Goal: Information Seeking & Learning: Learn about a topic

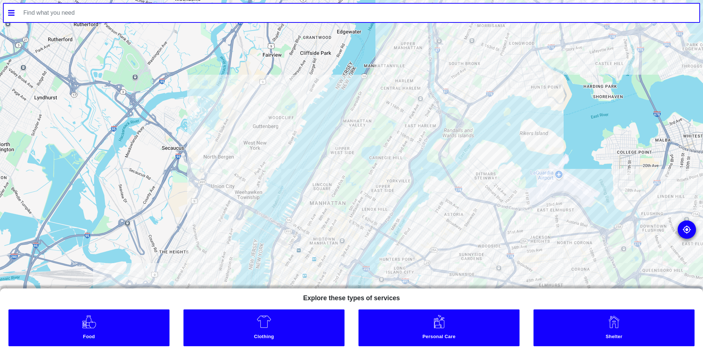
click at [111, 317] on link "Food" at bounding box center [88, 327] width 161 height 37
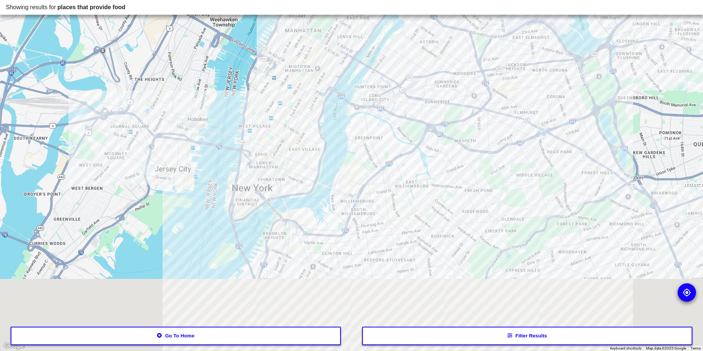
drag, startPoint x: 331, startPoint y: 297, endPoint x: 301, endPoint y: 122, distance: 177.6
click at [301, 122] on div at bounding box center [351, 175] width 703 height 351
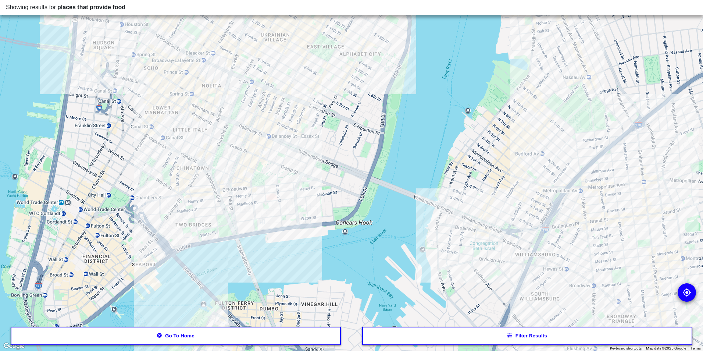
drag, startPoint x: 236, startPoint y: 40, endPoint x: 269, endPoint y: 138, distance: 103.0
click at [269, 138] on div at bounding box center [351, 175] width 703 height 351
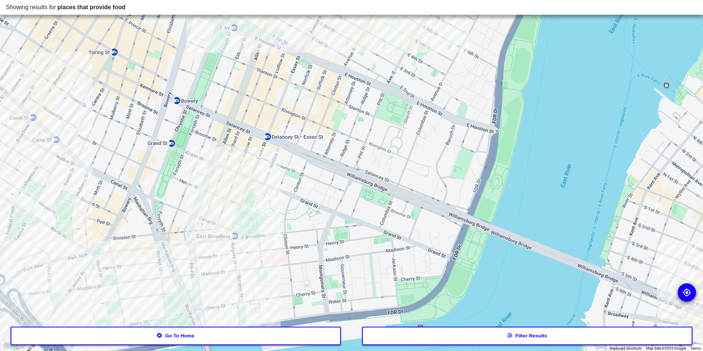
click at [470, 339] on button "Filter results" at bounding box center [527, 336] width 331 height 18
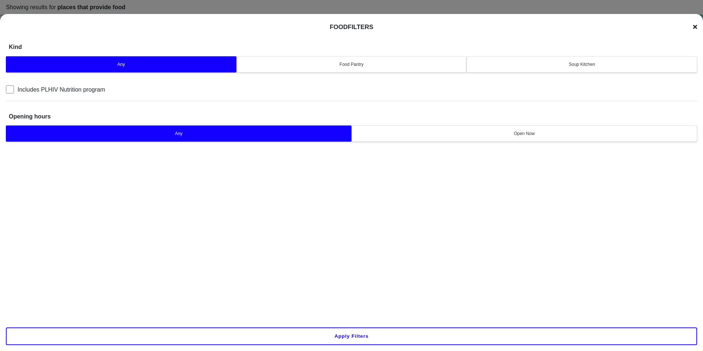
click at [334, 66] on div "Food Pantry" at bounding box center [351, 64] width 221 height 7
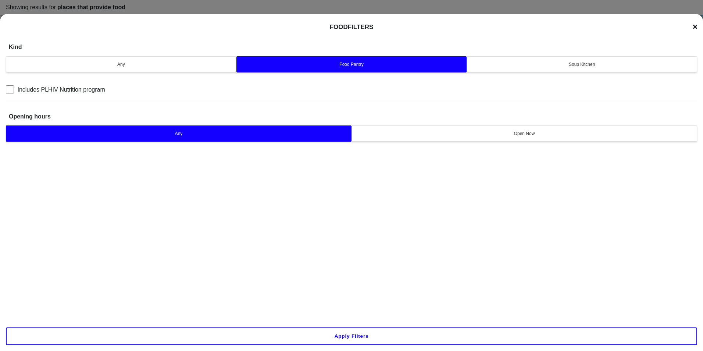
click at [573, 74] on div "Any Food Pantry Soup Kitchen" at bounding box center [352, 64] width 692 height 20
click at [576, 65] on div "Soup Kitchen" at bounding box center [582, 64] width 221 height 7
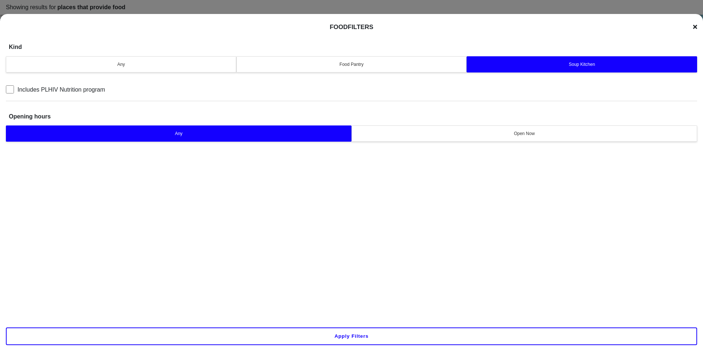
click at [380, 340] on button "Apply filters" at bounding box center [352, 336] width 692 height 18
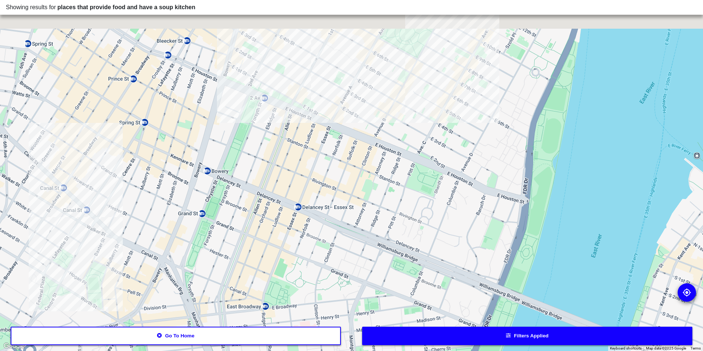
drag, startPoint x: 315, startPoint y: 97, endPoint x: 326, endPoint y: 208, distance: 111.3
click at [326, 208] on div at bounding box center [351, 175] width 703 height 351
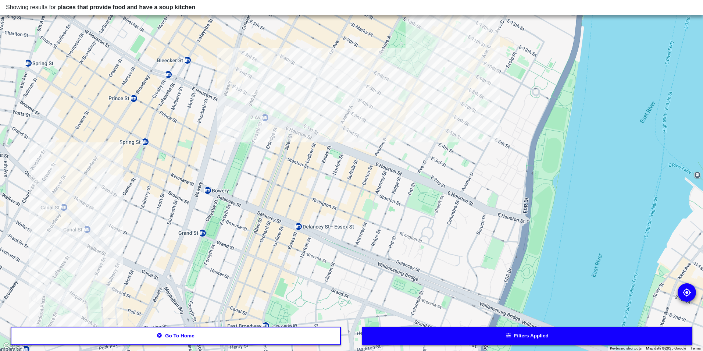
click at [328, 116] on div at bounding box center [351, 175] width 703 height 351
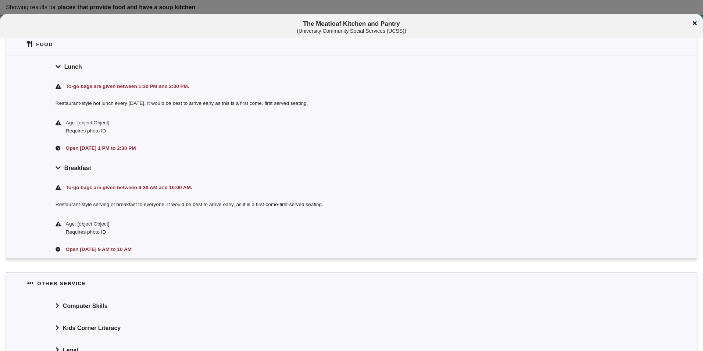
scroll to position [147, 0]
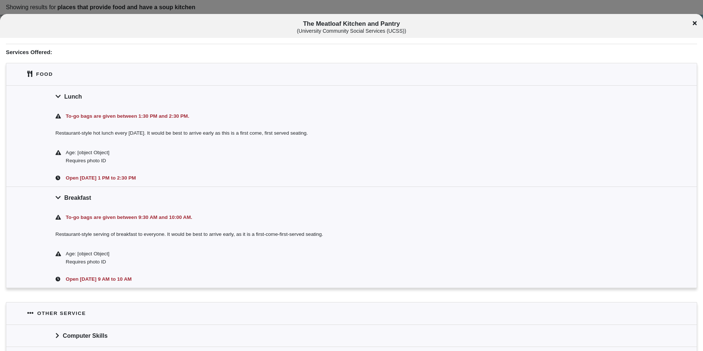
click at [694, 25] on icon at bounding box center [695, 23] width 4 height 4
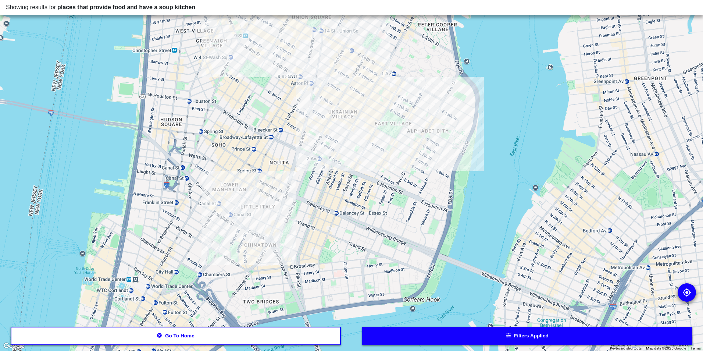
click at [414, 337] on button "Filters applied" at bounding box center [527, 336] width 331 height 18
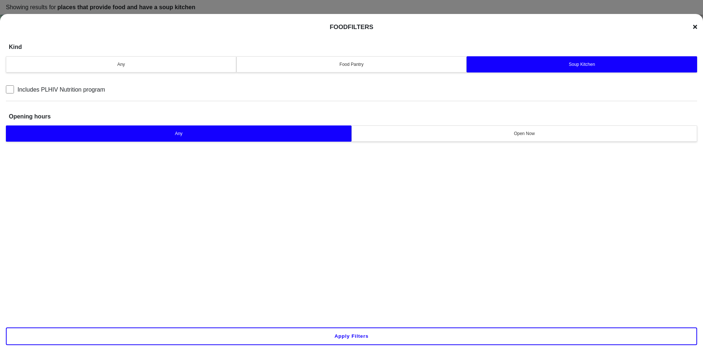
drag, startPoint x: 698, startPoint y: 26, endPoint x: 678, endPoint y: 36, distance: 22.5
click at [697, 26] on div "Food Filters Kind Any Food Pantry Soup Kitchen Includes PLHIV Nutrition program…" at bounding box center [351, 189] width 703 height 351
click at [693, 29] on div "Food Filters" at bounding box center [352, 27] width 692 height 9
click at [696, 25] on icon at bounding box center [695, 27] width 4 height 6
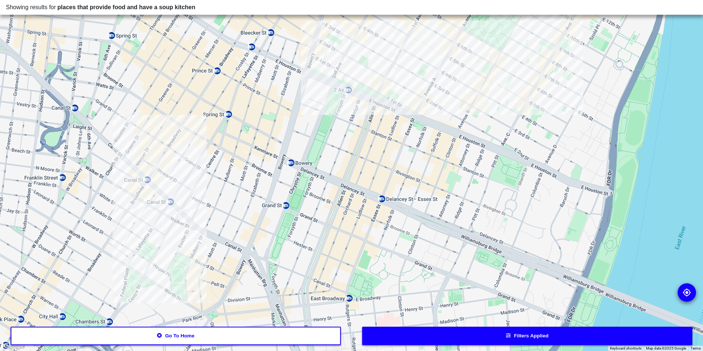
click at [151, 212] on div at bounding box center [351, 175] width 703 height 351
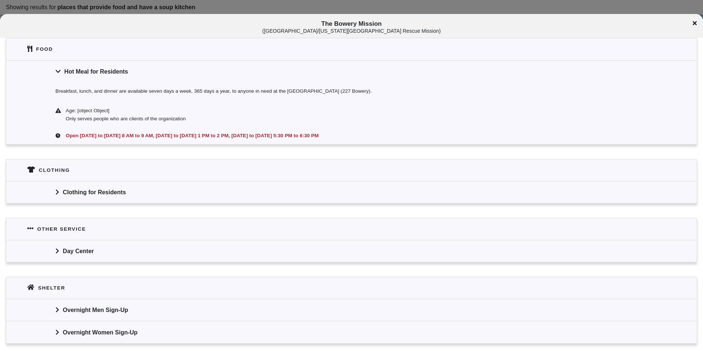
scroll to position [236, 0]
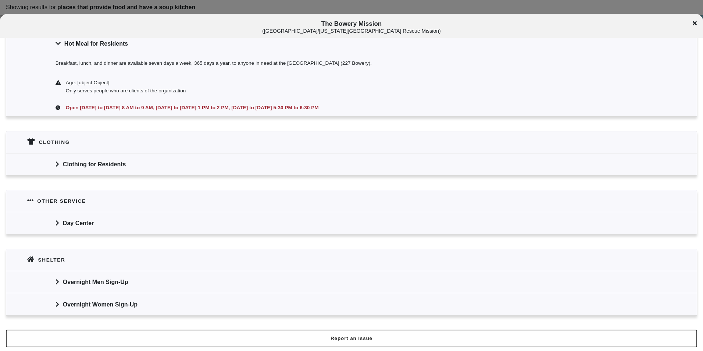
click at [158, 167] on div "Clothing for Residents" at bounding box center [351, 164] width 691 height 22
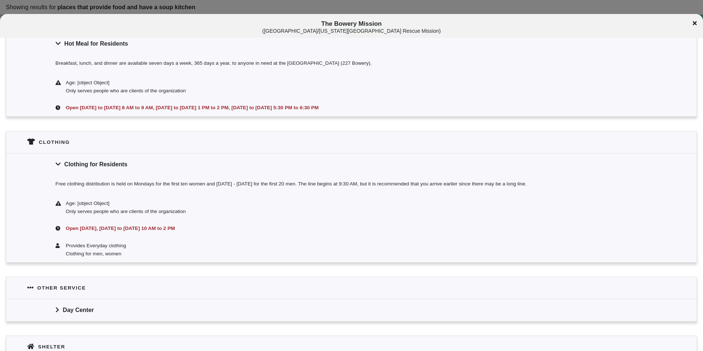
click at [158, 167] on div "Clothing for Residents" at bounding box center [351, 164] width 691 height 22
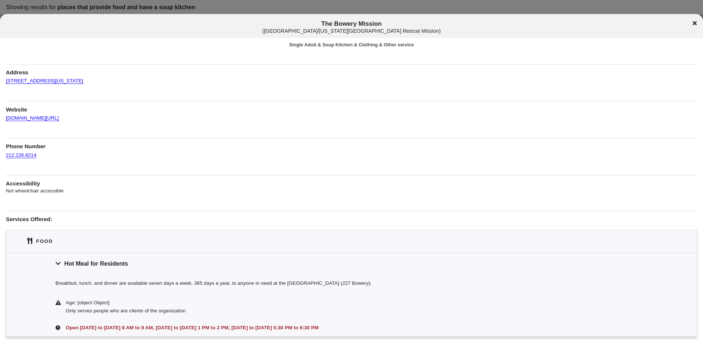
scroll to position [15, 0]
click at [696, 25] on icon at bounding box center [695, 23] width 4 height 6
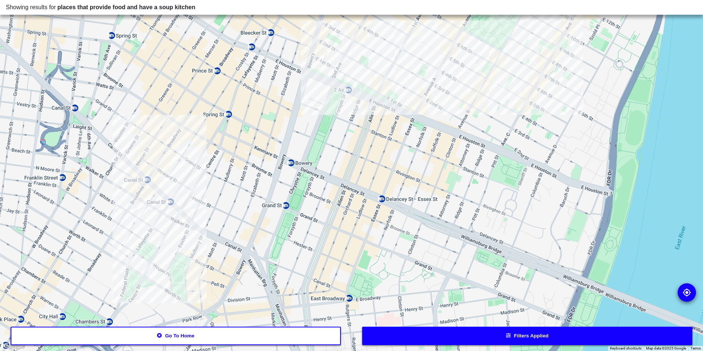
click at [349, 68] on div at bounding box center [351, 175] width 703 height 351
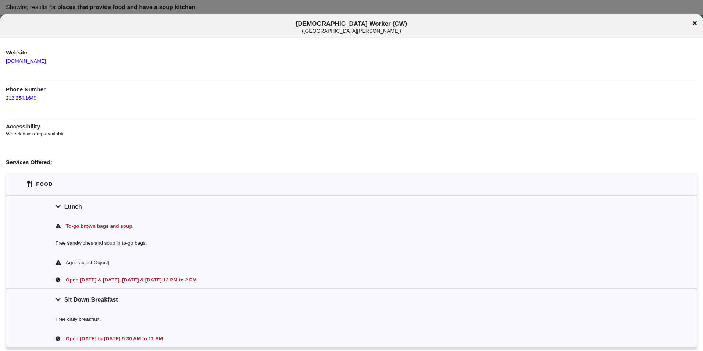
scroll to position [37, 0]
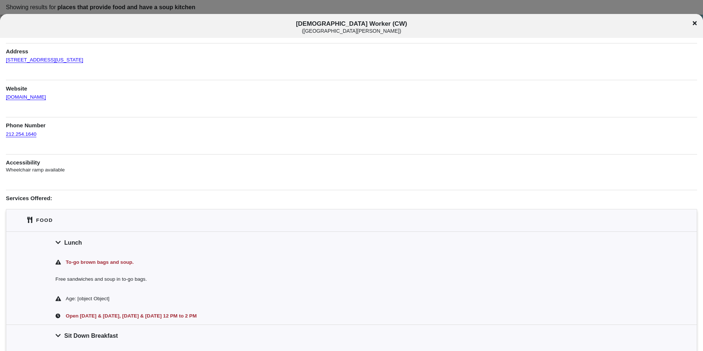
click at [695, 24] on icon at bounding box center [695, 23] width 4 height 4
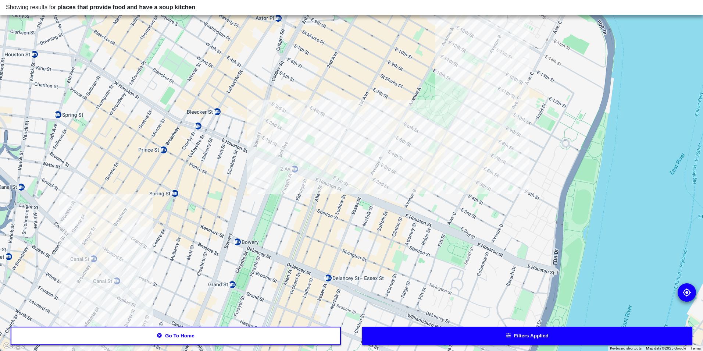
drag, startPoint x: 359, startPoint y: 121, endPoint x: 291, endPoint y: 203, distance: 106.9
click at [291, 203] on div at bounding box center [351, 175] width 703 height 351
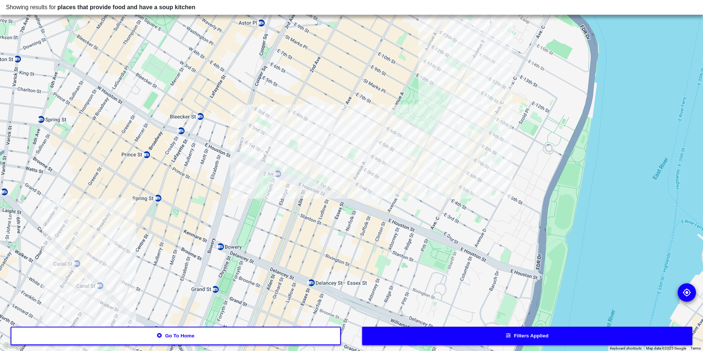
click at [431, 132] on div at bounding box center [351, 175] width 703 height 351
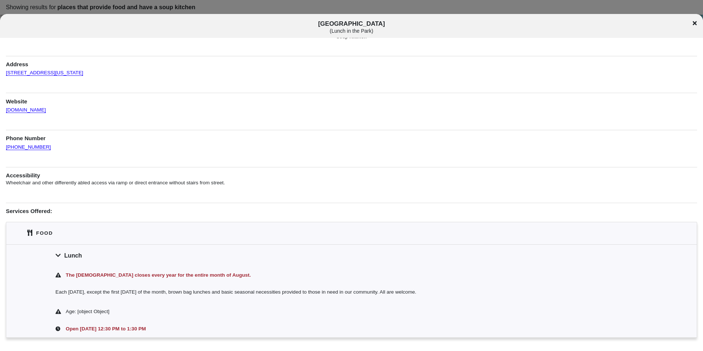
scroll to position [37, 0]
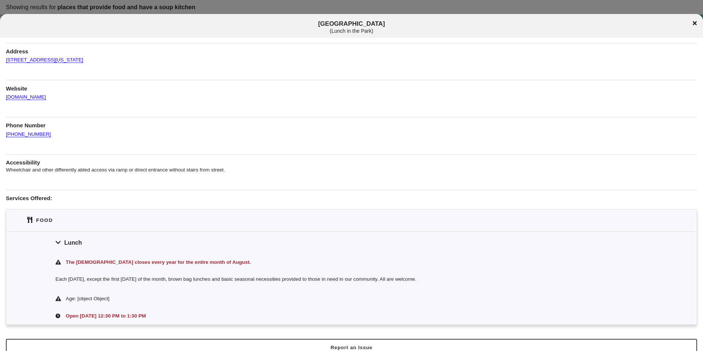
click at [695, 21] on icon at bounding box center [695, 23] width 4 height 6
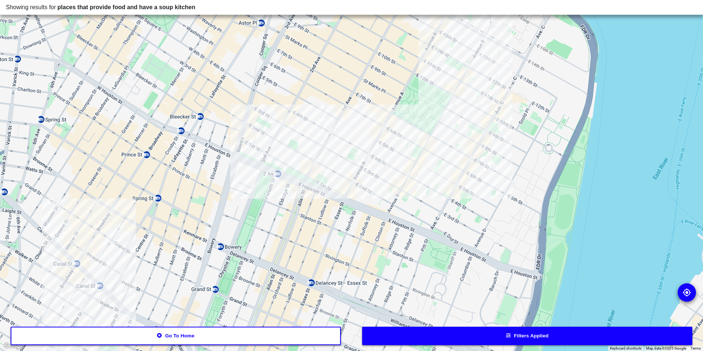
click at [449, 137] on div at bounding box center [351, 175] width 703 height 351
click at [456, 141] on div at bounding box center [351, 175] width 703 height 351
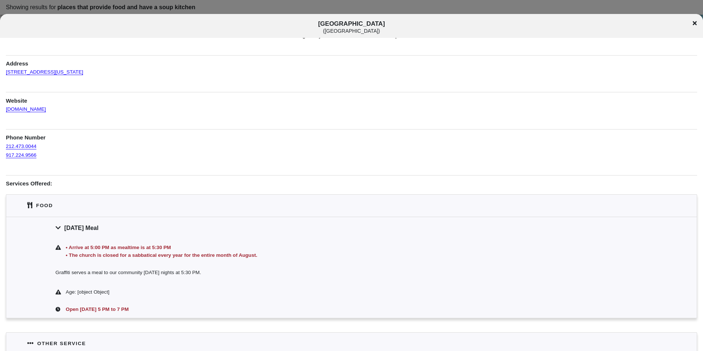
scroll to position [37, 0]
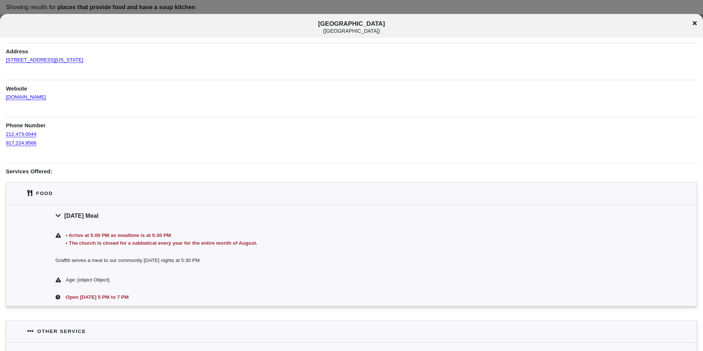
click at [693, 24] on icon at bounding box center [695, 23] width 4 height 6
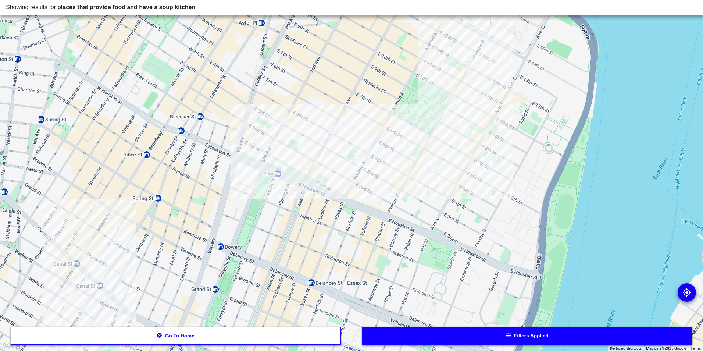
click at [338, 177] on div at bounding box center [351, 175] width 703 height 351
click at [339, 177] on div at bounding box center [351, 175] width 703 height 351
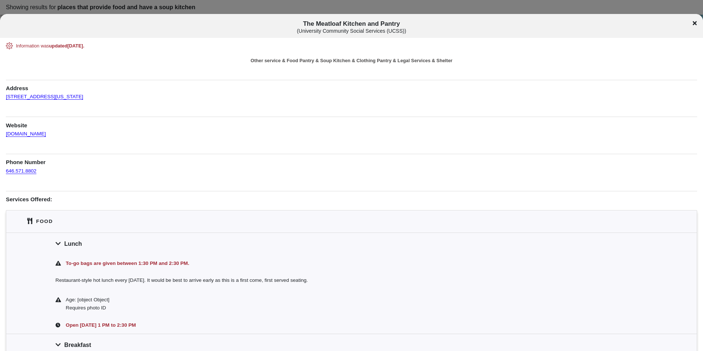
click at [696, 22] on icon at bounding box center [695, 23] width 4 height 6
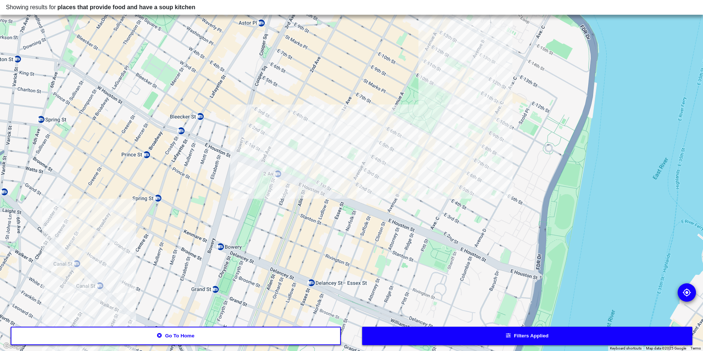
click at [326, 13] on div "Showing results for places that provide food and have a soup kitchen" at bounding box center [351, 7] width 703 height 15
click at [309, 342] on button "Go to home" at bounding box center [176, 336] width 331 height 18
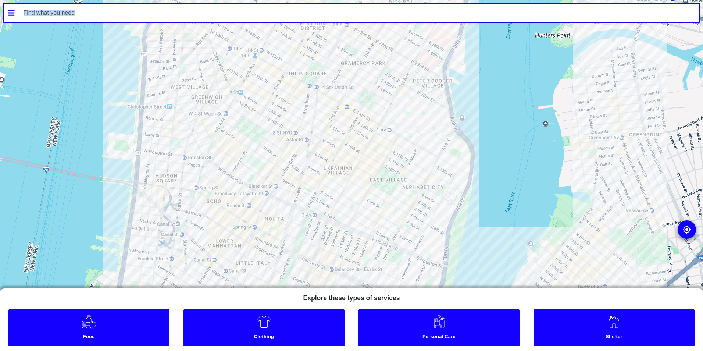
click at [276, 10] on input "text" at bounding box center [359, 13] width 681 height 18
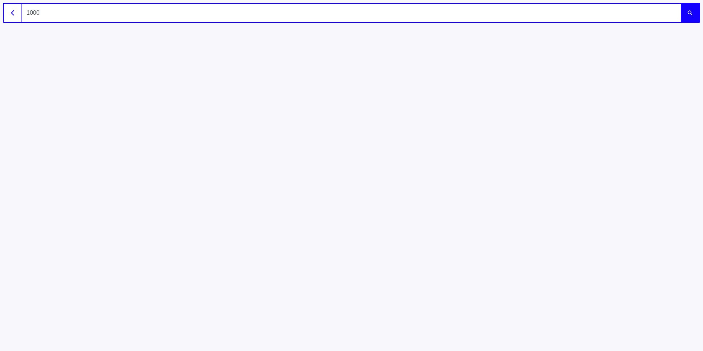
type input "10002"
click at [681, 4] on button "submit" at bounding box center [690, 13] width 18 height 18
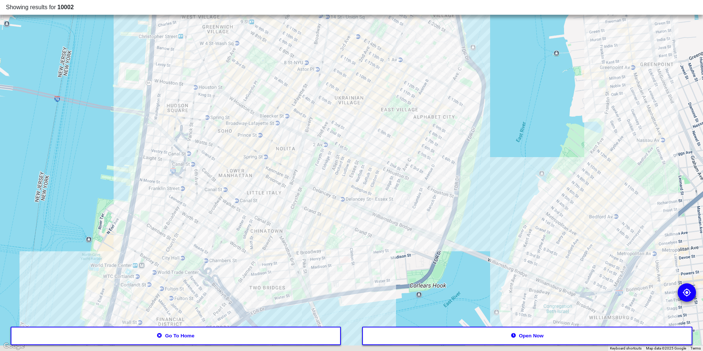
drag, startPoint x: 355, startPoint y: 228, endPoint x: 365, endPoint y: 100, distance: 128.7
click at [365, 100] on div at bounding box center [351, 175] width 703 height 351
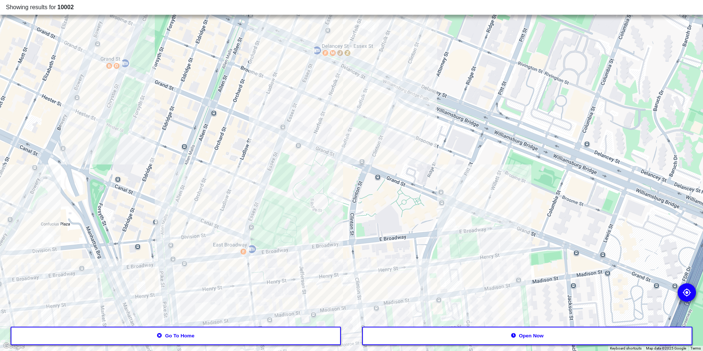
click at [297, 125] on div at bounding box center [351, 175] width 703 height 351
click at [301, 117] on div at bounding box center [351, 175] width 703 height 351
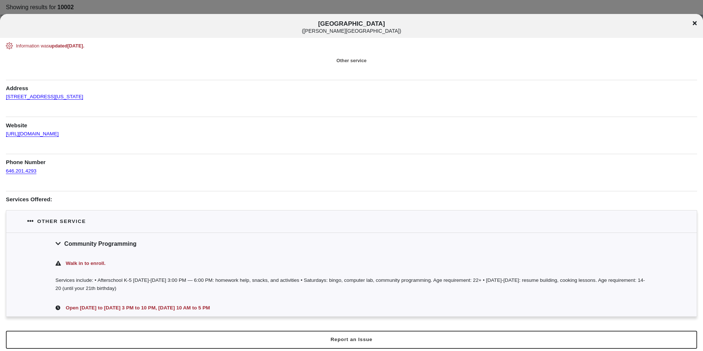
click at [263, 11] on div at bounding box center [351, 175] width 703 height 351
click at [266, 12] on div at bounding box center [351, 175] width 703 height 351
click at [333, 12] on div at bounding box center [351, 175] width 703 height 351
click at [333, 9] on div at bounding box center [351, 175] width 703 height 351
click at [693, 25] on div "[GEOGRAPHIC_DATA] ( [PERSON_NAME][GEOGRAPHIC_DATA] )" at bounding box center [351, 27] width 703 height 14
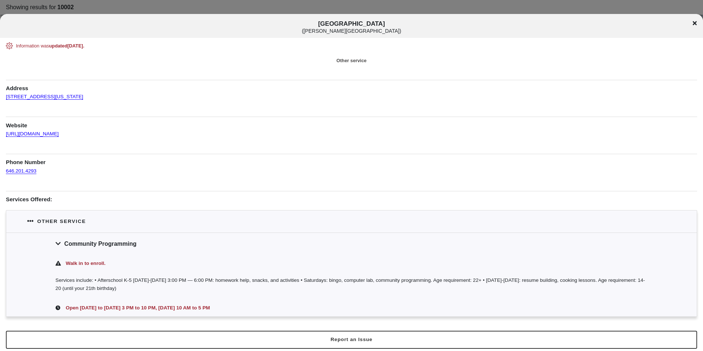
click at [693, 24] on div "[GEOGRAPHIC_DATA] ( [PERSON_NAME][GEOGRAPHIC_DATA] )" at bounding box center [351, 27] width 703 height 14
drag, startPoint x: 695, startPoint y: 24, endPoint x: 697, endPoint y: 20, distance: 4.4
click at [696, 22] on icon at bounding box center [695, 23] width 4 height 6
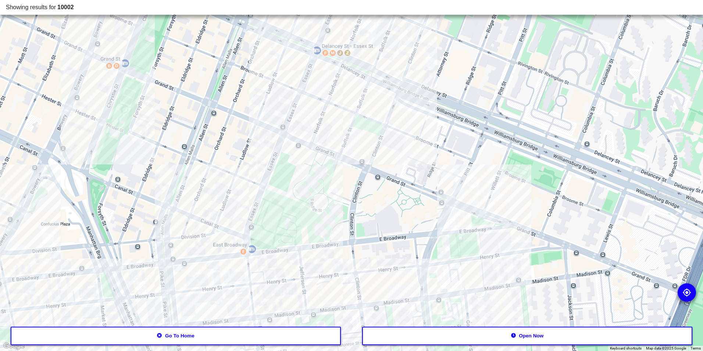
click at [379, 338] on button "Open now" at bounding box center [527, 336] width 331 height 18
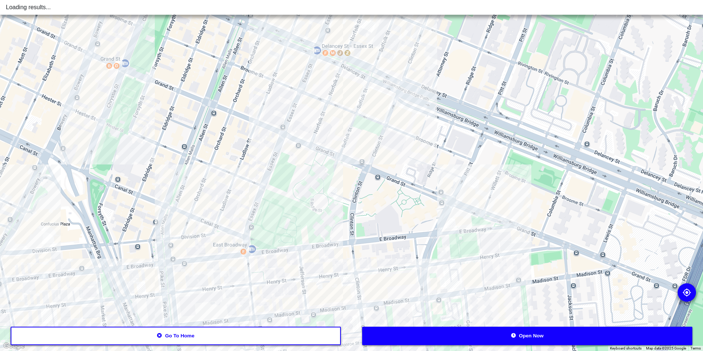
click at [379, 338] on button "Open now" at bounding box center [527, 336] width 331 height 18
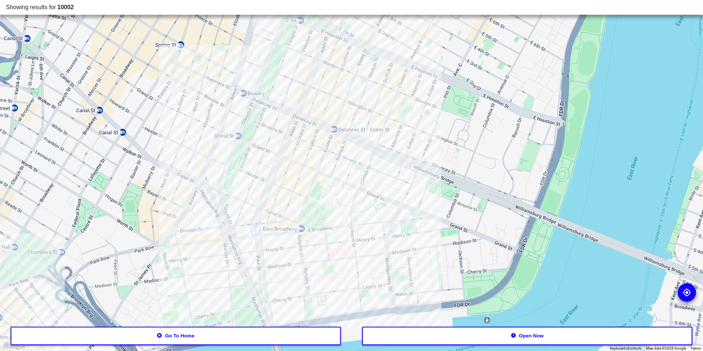
click at [239, 334] on button "Go to home" at bounding box center [176, 336] width 331 height 18
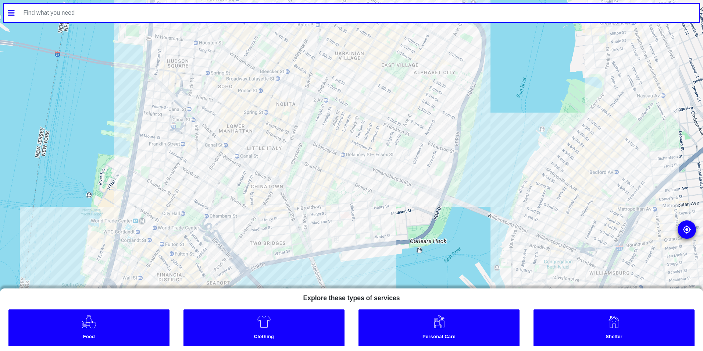
click at [120, 316] on link "Food" at bounding box center [88, 327] width 161 height 37
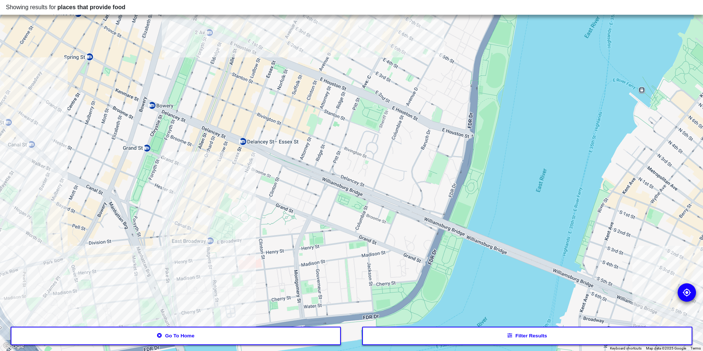
click at [251, 256] on div at bounding box center [351, 175] width 703 height 351
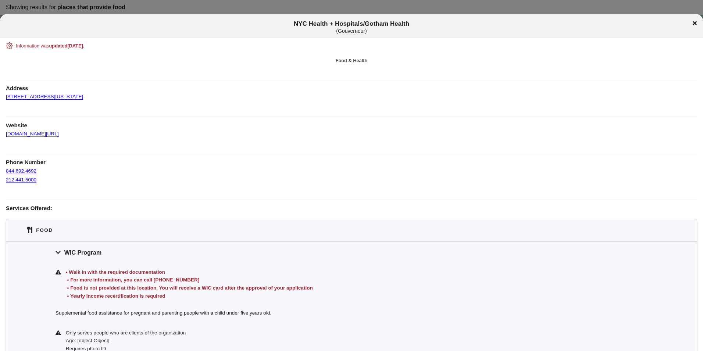
click at [693, 24] on icon at bounding box center [695, 23] width 4 height 6
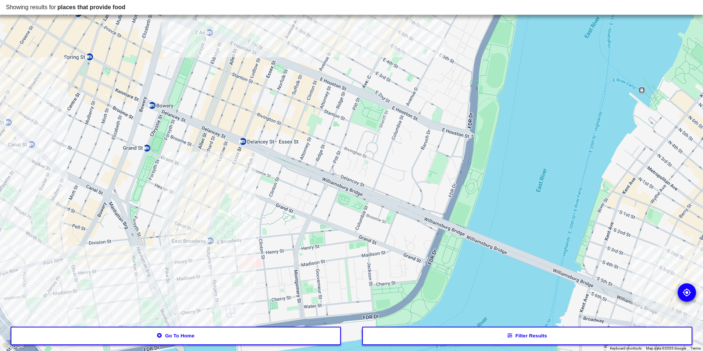
click at [171, 229] on div at bounding box center [351, 175] width 703 height 351
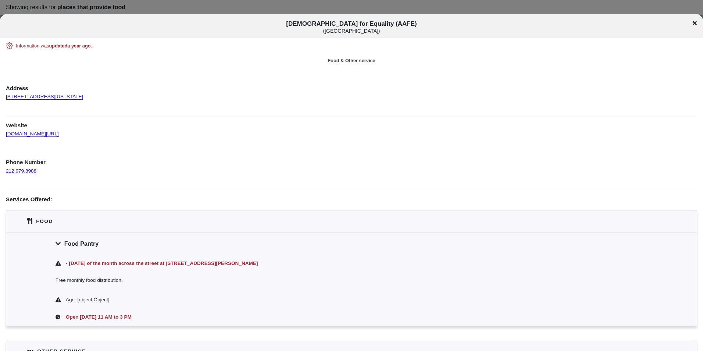
click at [693, 22] on icon at bounding box center [695, 23] width 4 height 4
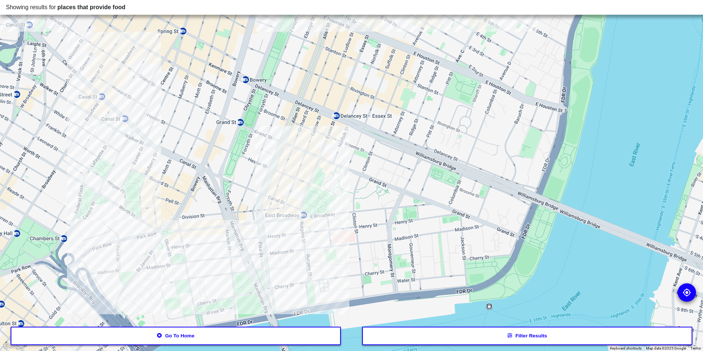
drag, startPoint x: 292, startPoint y: 232, endPoint x: 397, endPoint y: 199, distance: 109.1
click at [396, 199] on div at bounding box center [351, 175] width 703 height 351
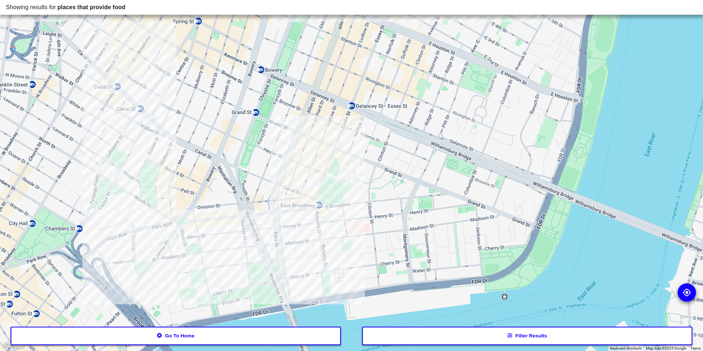
click at [348, 130] on div at bounding box center [351, 175] width 703 height 351
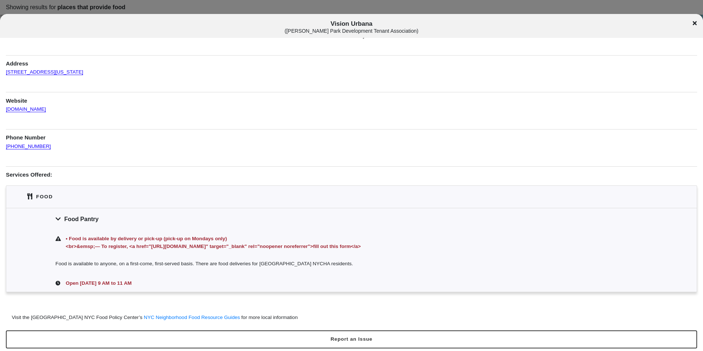
scroll to position [26, 0]
click at [695, 25] on icon at bounding box center [695, 23] width 4 height 6
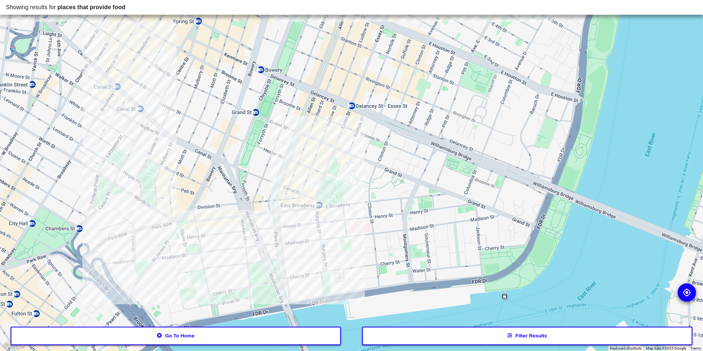
click at [324, 153] on div at bounding box center [351, 175] width 703 height 351
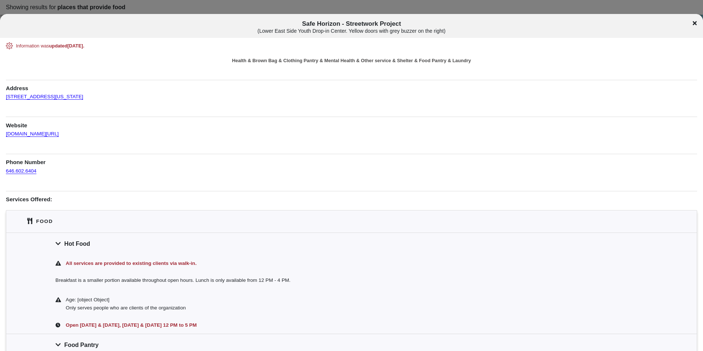
click at [164, 12] on div at bounding box center [351, 175] width 703 height 351
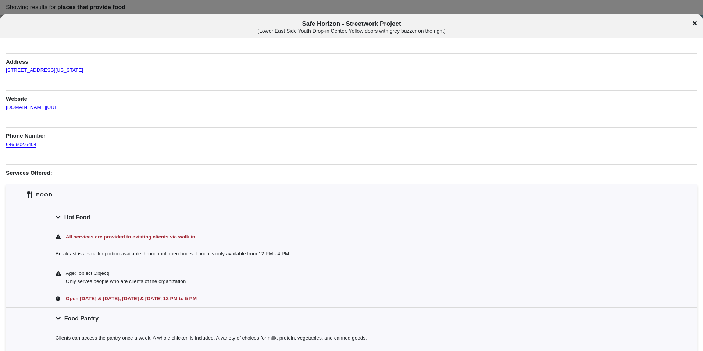
scroll to position [74, 0]
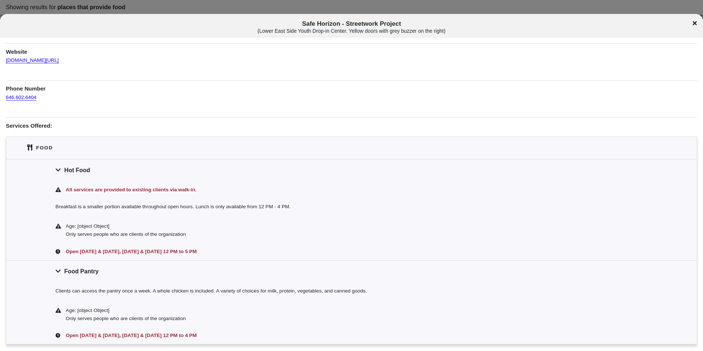
click at [698, 22] on div "Safe Horizon - Streetwork Project ( [GEOGRAPHIC_DATA] Youth Drop-in Center. Yel…" at bounding box center [351, 27] width 703 height 14
click at [693, 19] on div "Safe Horizon - Streetwork Project ( [GEOGRAPHIC_DATA] Youth Drop-in Center. Yel…" at bounding box center [351, 26] width 703 height 24
click at [696, 21] on icon at bounding box center [695, 23] width 4 height 4
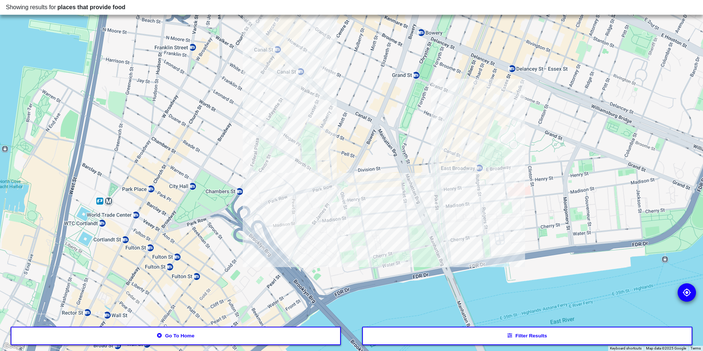
drag, startPoint x: 444, startPoint y: 114, endPoint x: 546, endPoint y: 86, distance: 106.1
click at [546, 86] on div at bounding box center [351, 175] width 703 height 351
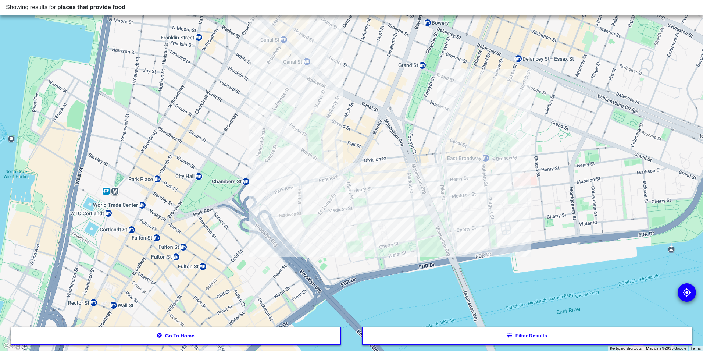
click at [357, 207] on div at bounding box center [351, 175] width 703 height 351
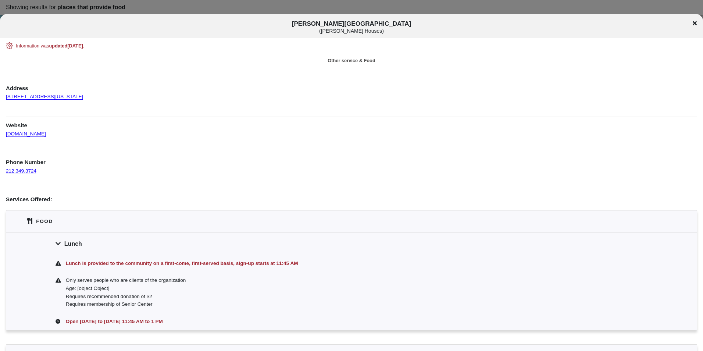
click at [698, 22] on div "[PERSON_NAME][GEOGRAPHIC_DATA] ( [PERSON_NAME][GEOGRAPHIC_DATA] )" at bounding box center [351, 27] width 703 height 14
click at [696, 22] on icon at bounding box center [695, 23] width 4 height 4
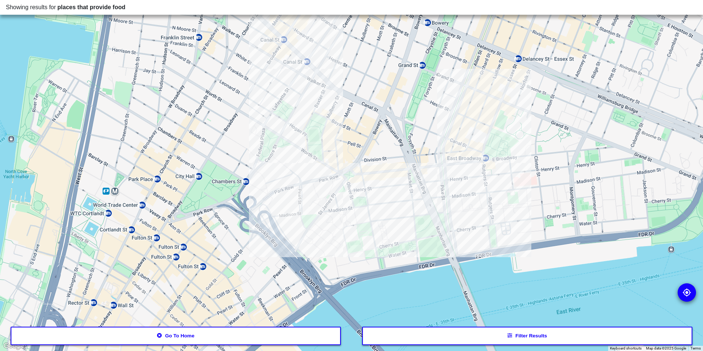
click at [450, 145] on div at bounding box center [351, 175] width 703 height 351
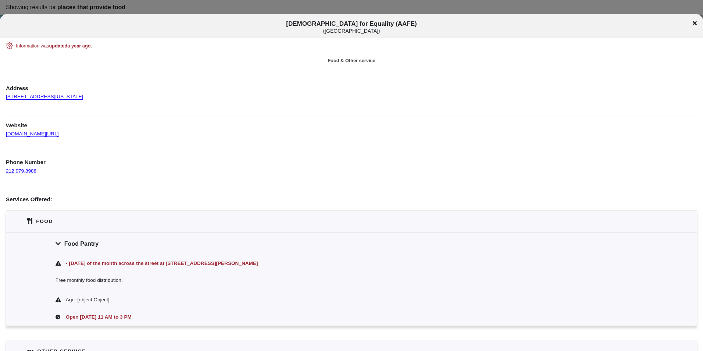
scroll to position [69, 0]
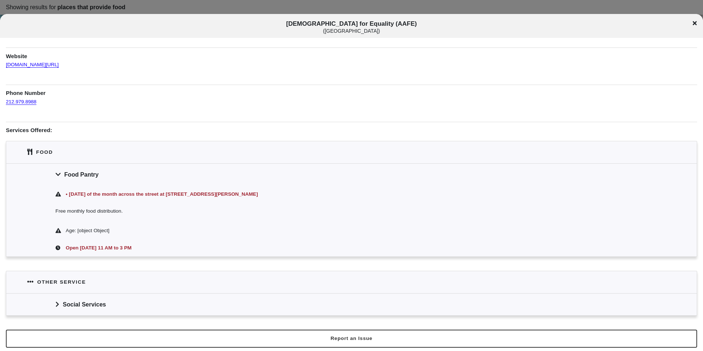
click at [695, 25] on icon at bounding box center [695, 23] width 4 height 6
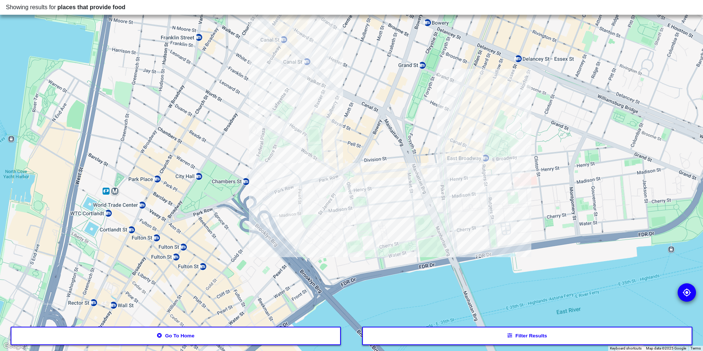
click at [493, 109] on div at bounding box center [351, 175] width 703 height 351
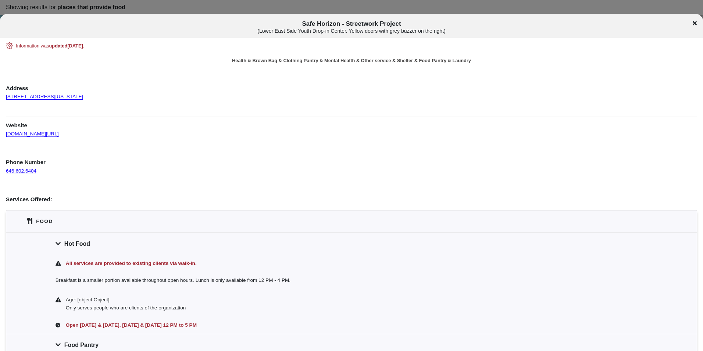
click at [694, 22] on icon at bounding box center [695, 23] width 4 height 4
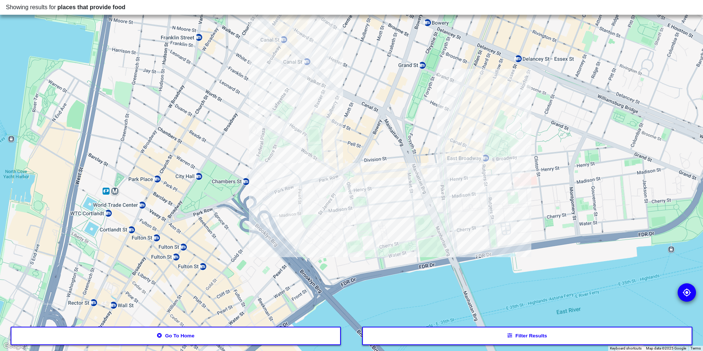
click at [461, 337] on button "Filter results" at bounding box center [527, 336] width 331 height 18
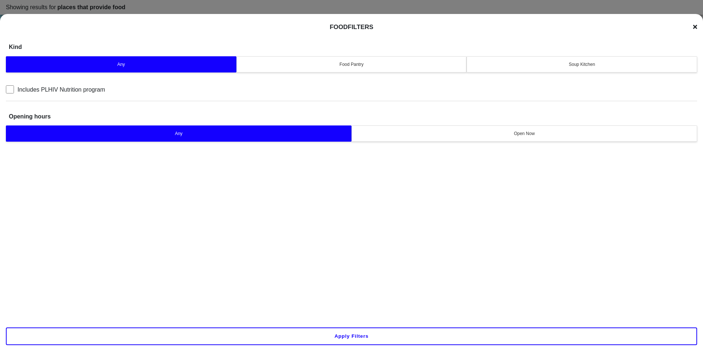
click at [461, 337] on button "Apply filters" at bounding box center [352, 336] width 692 height 18
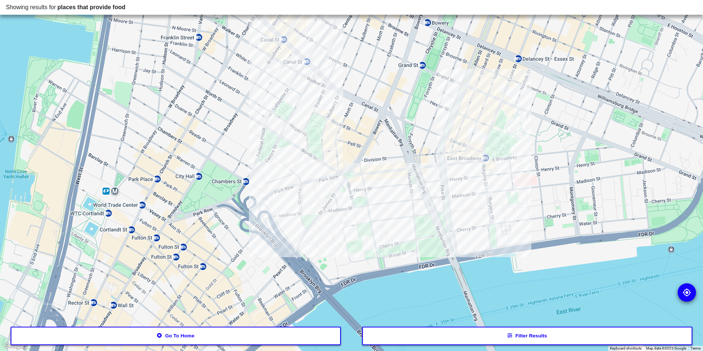
click at [516, 77] on div at bounding box center [351, 175] width 703 height 351
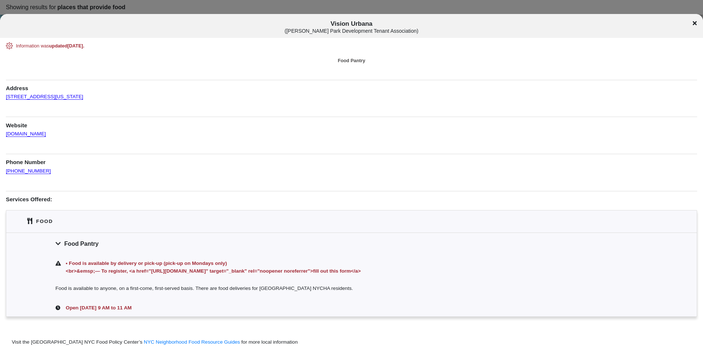
click at [697, 20] on div "Vision Urbana ( [PERSON_NAME] Park Development Tenant Association )" at bounding box center [351, 26] width 703 height 24
click at [696, 23] on icon at bounding box center [695, 23] width 4 height 6
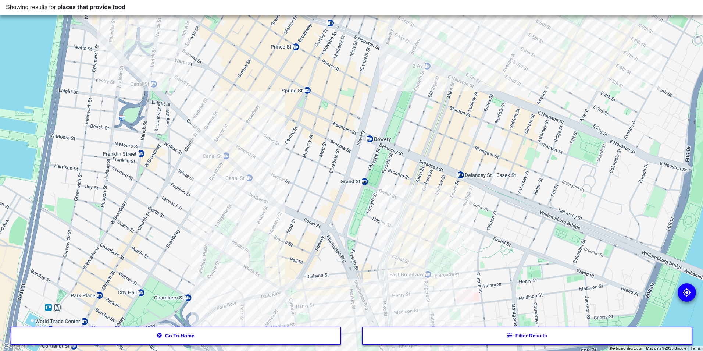
drag, startPoint x: 450, startPoint y: 188, endPoint x: 388, endPoint y: 320, distance: 145.0
click at [388, 320] on div at bounding box center [351, 175] width 703 height 351
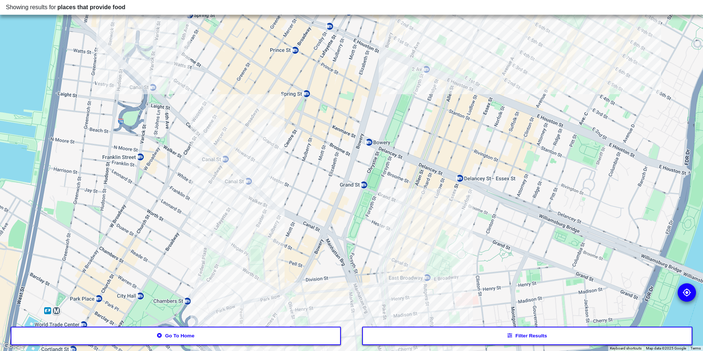
click at [490, 70] on div at bounding box center [351, 175] width 703 height 351
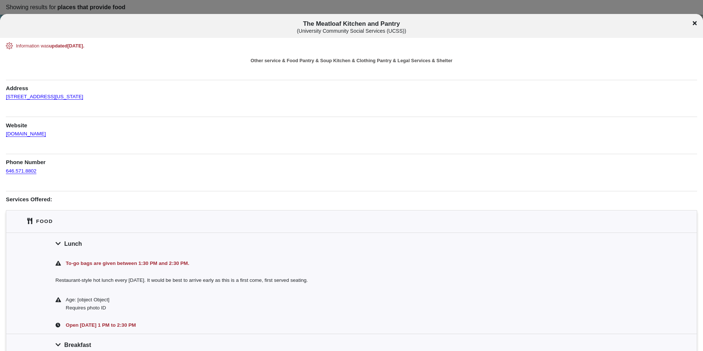
click at [388, 21] on span "The Meatloaf Kitchen and Pantry ( University Community Social Services (UCSS) )" at bounding box center [352, 27] width 584 height 14
copy span "The Meatloaf Kitchen and Pantry"
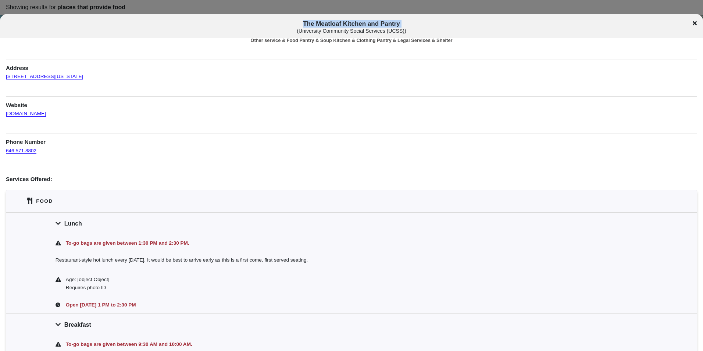
scroll to position [37, 0]
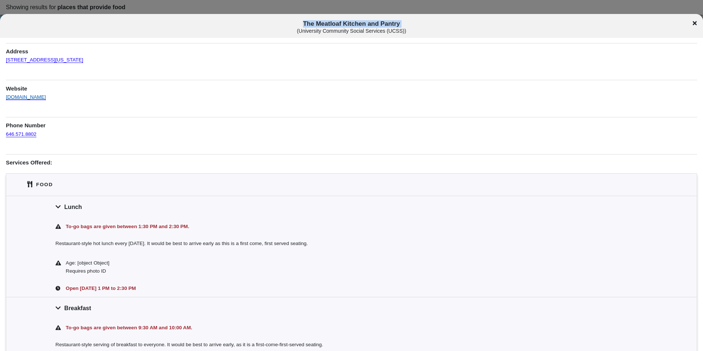
click at [28, 97] on link "[DOMAIN_NAME]" at bounding box center [26, 93] width 40 height 13
copy span "The Meatloaf Kitchen and Pantry"
drag, startPoint x: 37, startPoint y: 65, endPoint x: 6, endPoint y: 60, distance: 30.8
click at [6, 60] on div "Information was updated [DATE] . Other service & Food Pantry & Soup Kitchen & C…" at bounding box center [352, 324] width 692 height 636
copy link "[STREET_ADDRESS][US_STATE]"
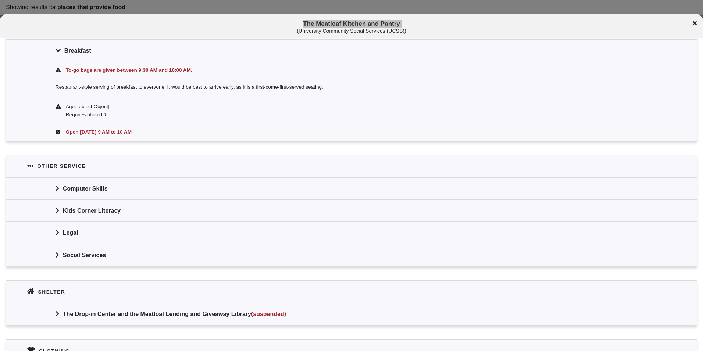
scroll to position [363, 0]
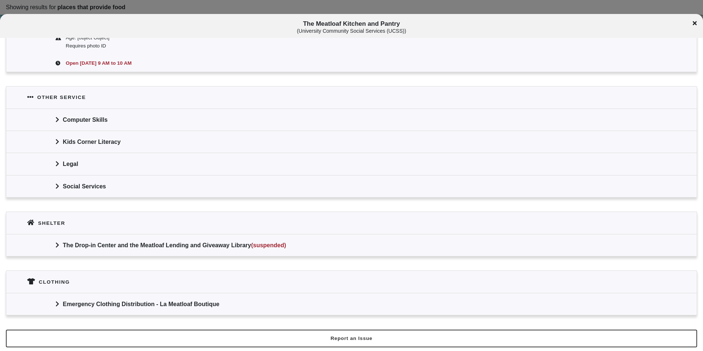
click at [129, 298] on div "Emergency Clothing Distribution - La Meatloaf Boutique" at bounding box center [351, 304] width 691 height 22
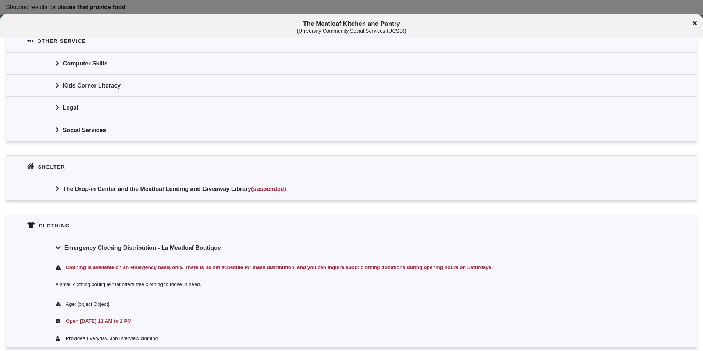
scroll to position [451, 0]
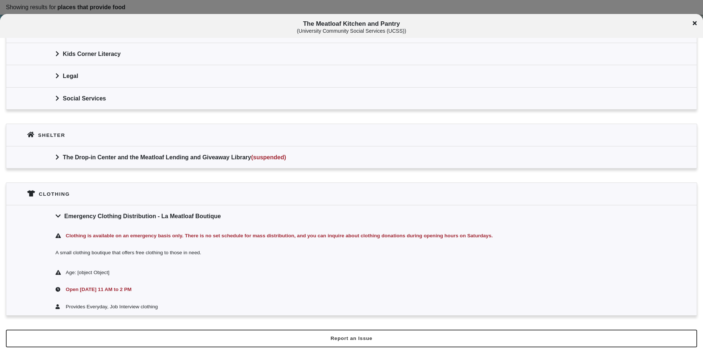
click at [138, 216] on div "Emergency Clothing Distribution - La Meatloaf Boutique" at bounding box center [351, 216] width 691 height 22
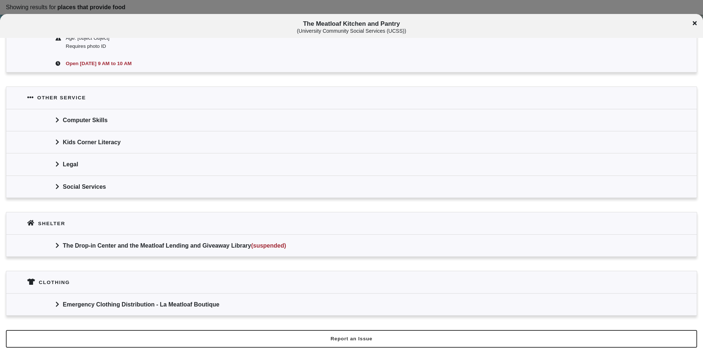
scroll to position [363, 0]
click at [138, 314] on div "Emergency Clothing Distribution - La Meatloaf Boutique" at bounding box center [351, 304] width 691 height 22
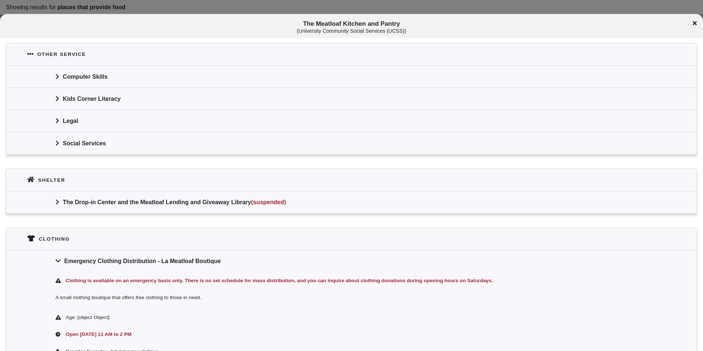
scroll to position [451, 0]
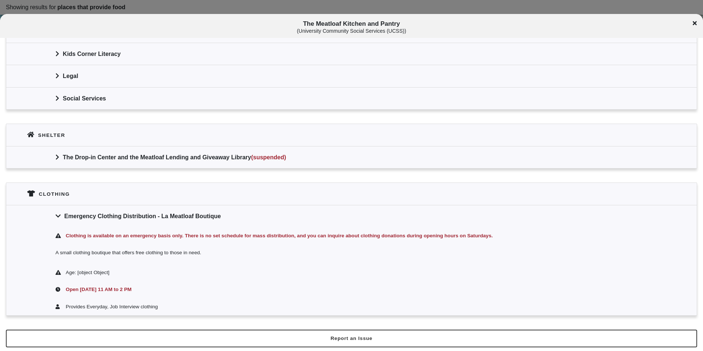
click at [306, 218] on div "Emergency Clothing Distribution - La Meatloaf Boutique" at bounding box center [351, 216] width 691 height 22
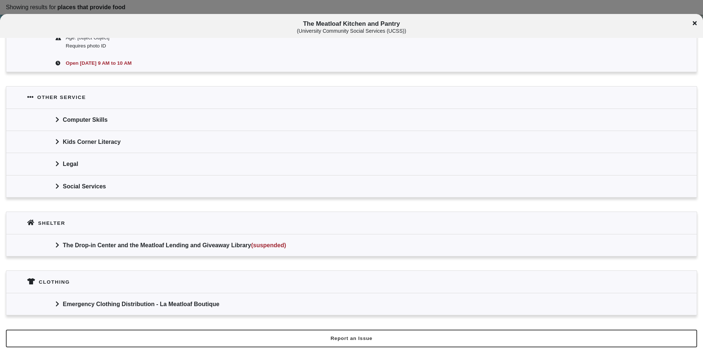
click at [693, 25] on div "The Meatloaf Kitchen and Pantry ( University Community Social Services (UCSS) )" at bounding box center [351, 27] width 703 height 14
click at [695, 22] on icon at bounding box center [695, 23] width 4 height 6
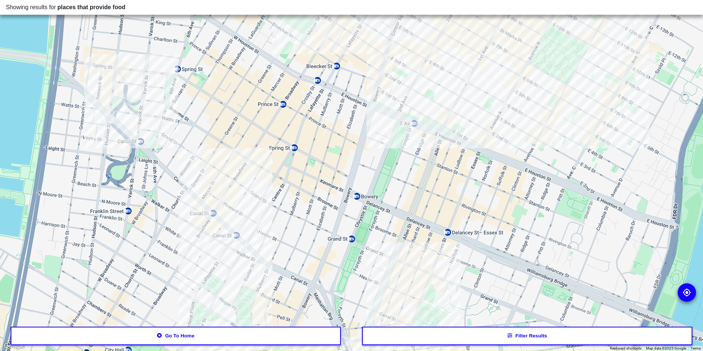
drag, startPoint x: 471, startPoint y: 89, endPoint x: 459, endPoint y: 148, distance: 60.0
click at [459, 148] on div at bounding box center [351, 175] width 703 height 351
drag, startPoint x: 411, startPoint y: 243, endPoint x: 417, endPoint y: 163, distance: 80.4
click at [417, 163] on div at bounding box center [351, 175] width 703 height 351
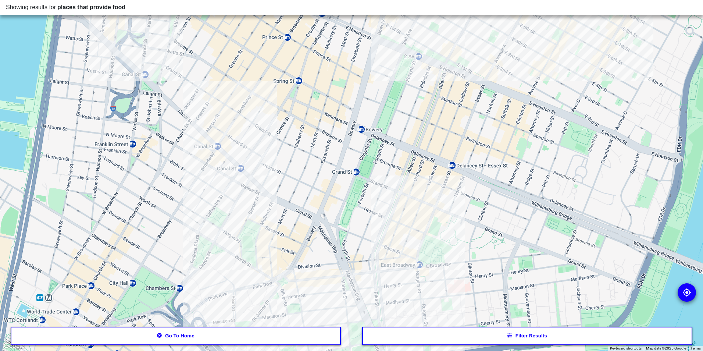
click at [286, 314] on div at bounding box center [351, 175] width 703 height 351
